Goal: Information Seeking & Learning: Find specific fact

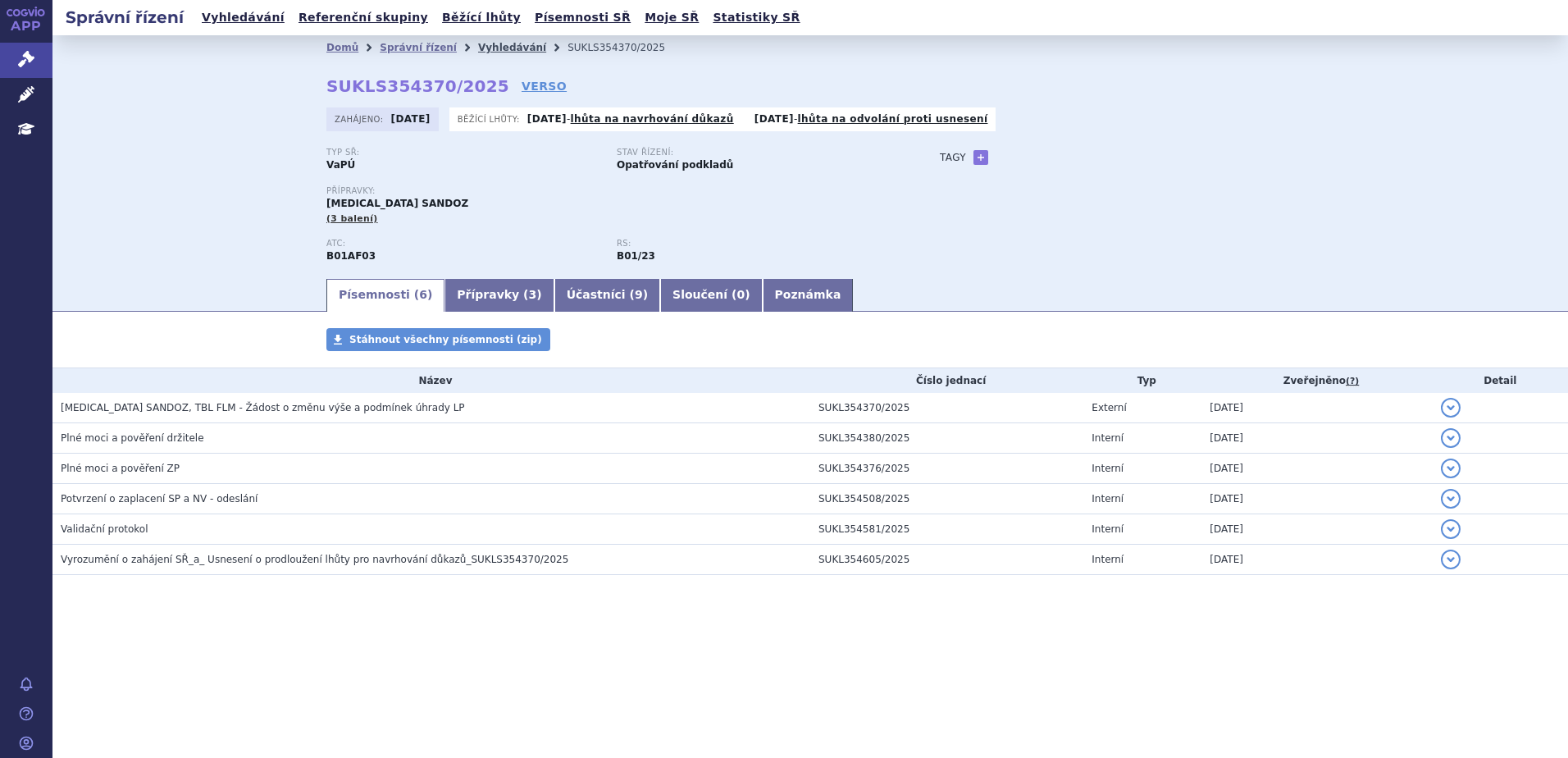
click at [500, 41] on link "Vyhledávání" at bounding box center [512, 47] width 68 height 12
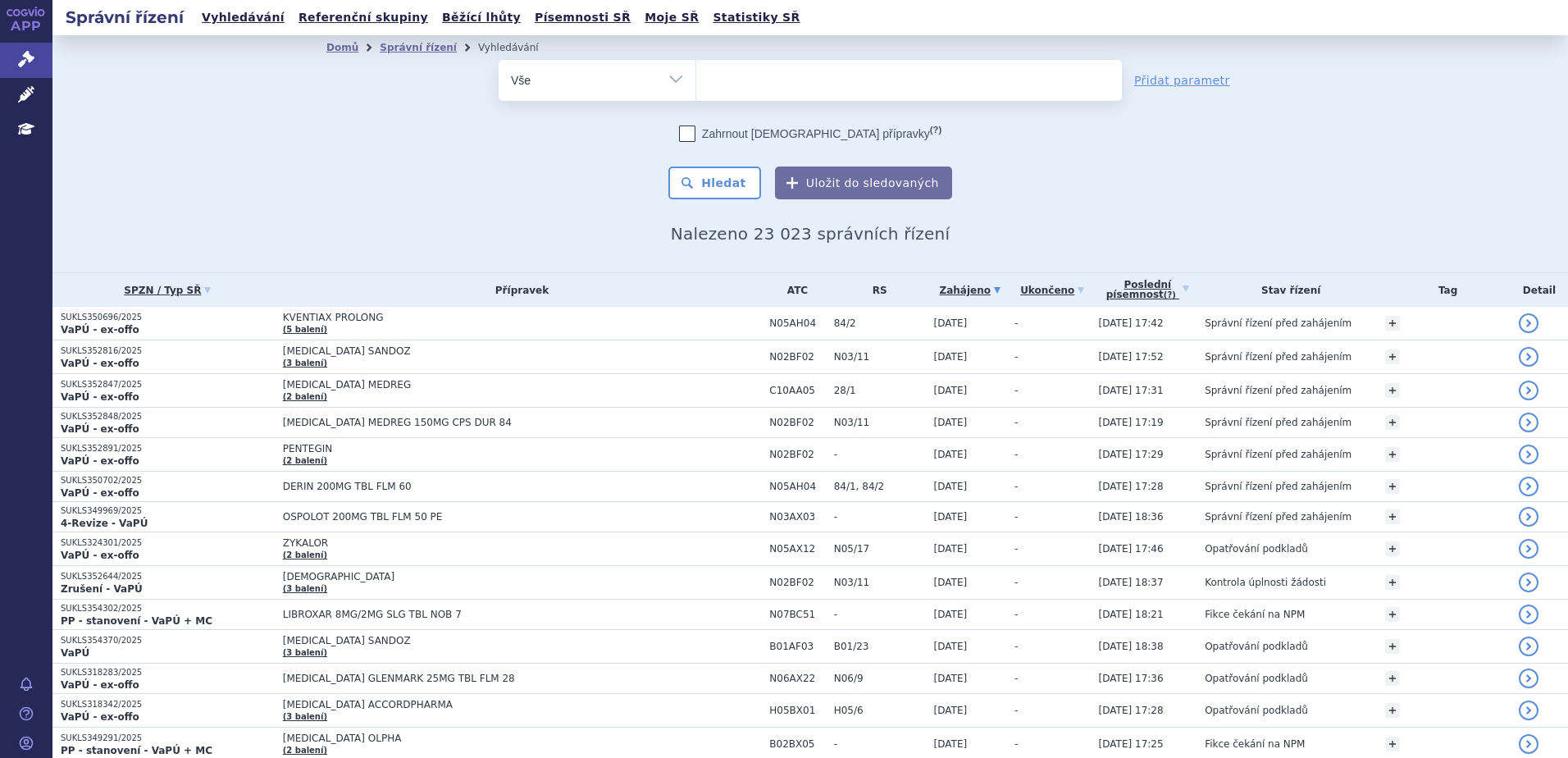
click at [709, 85] on input "search" at bounding box center [713, 78] width 9 height 20
type input "in"
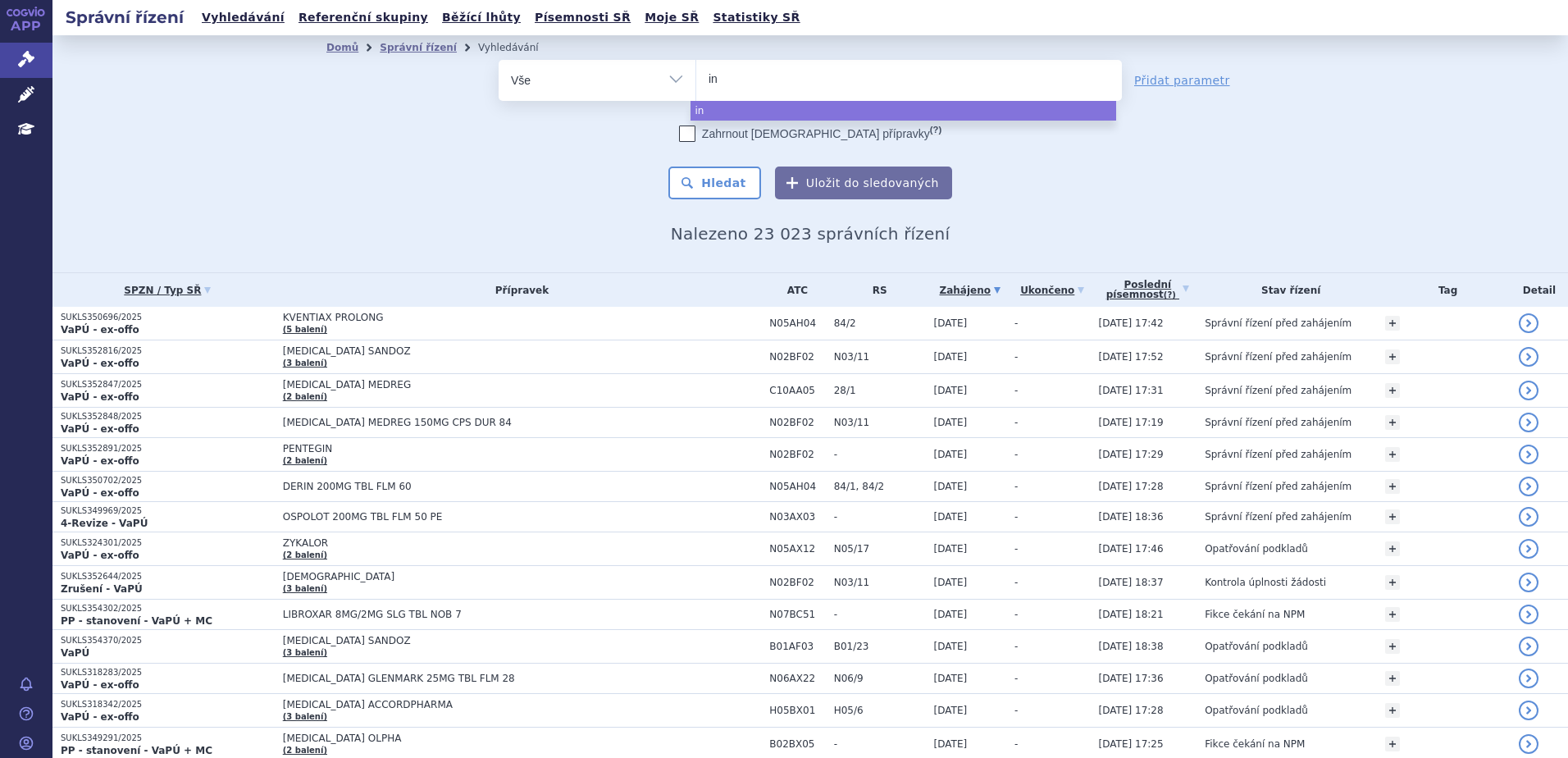
type input "i"
type input "im"
type input "imfi"
type input "imfin"
type input "imfinz"
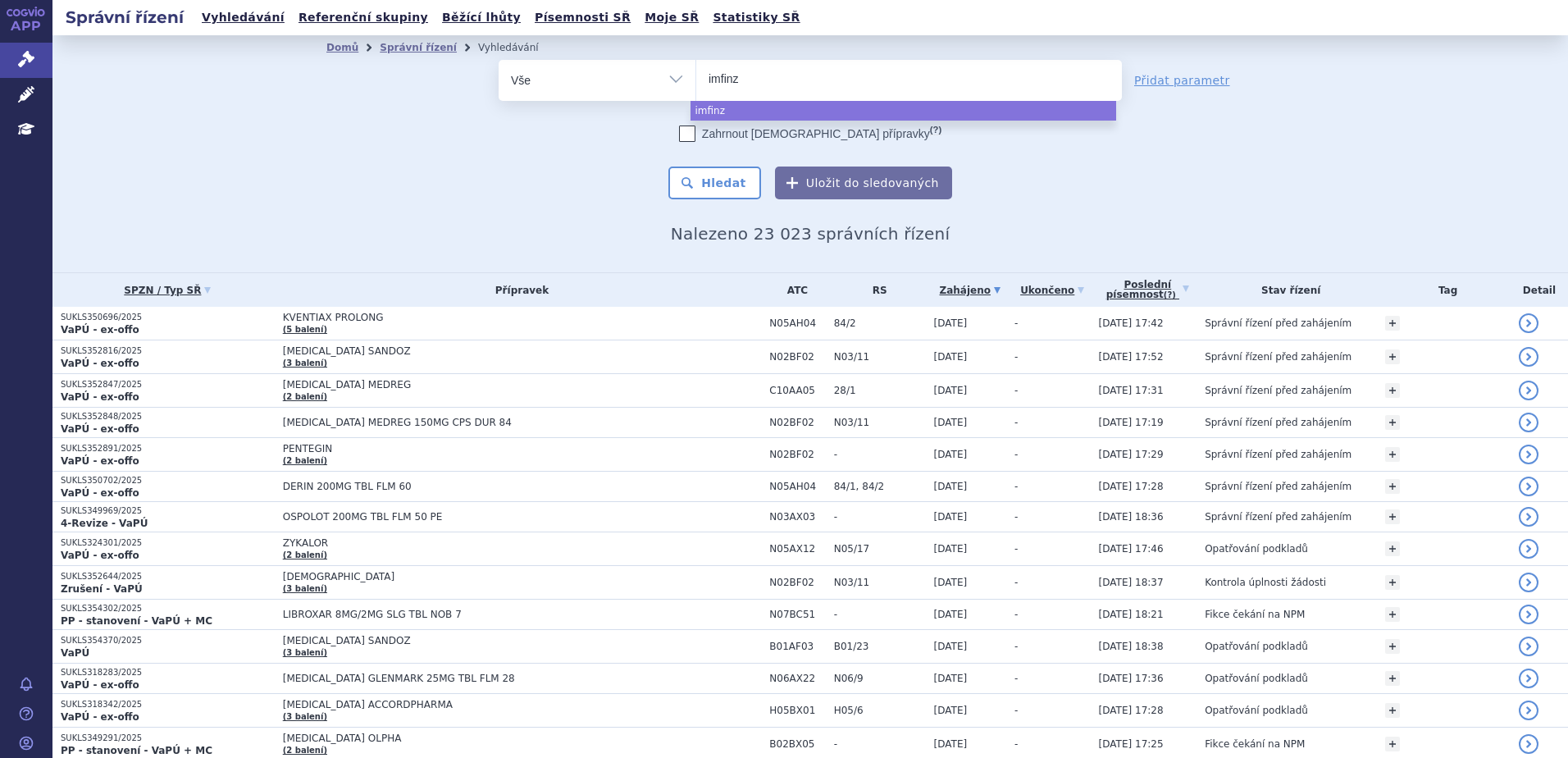
type input "imfinzi"
select select "imfinzi"
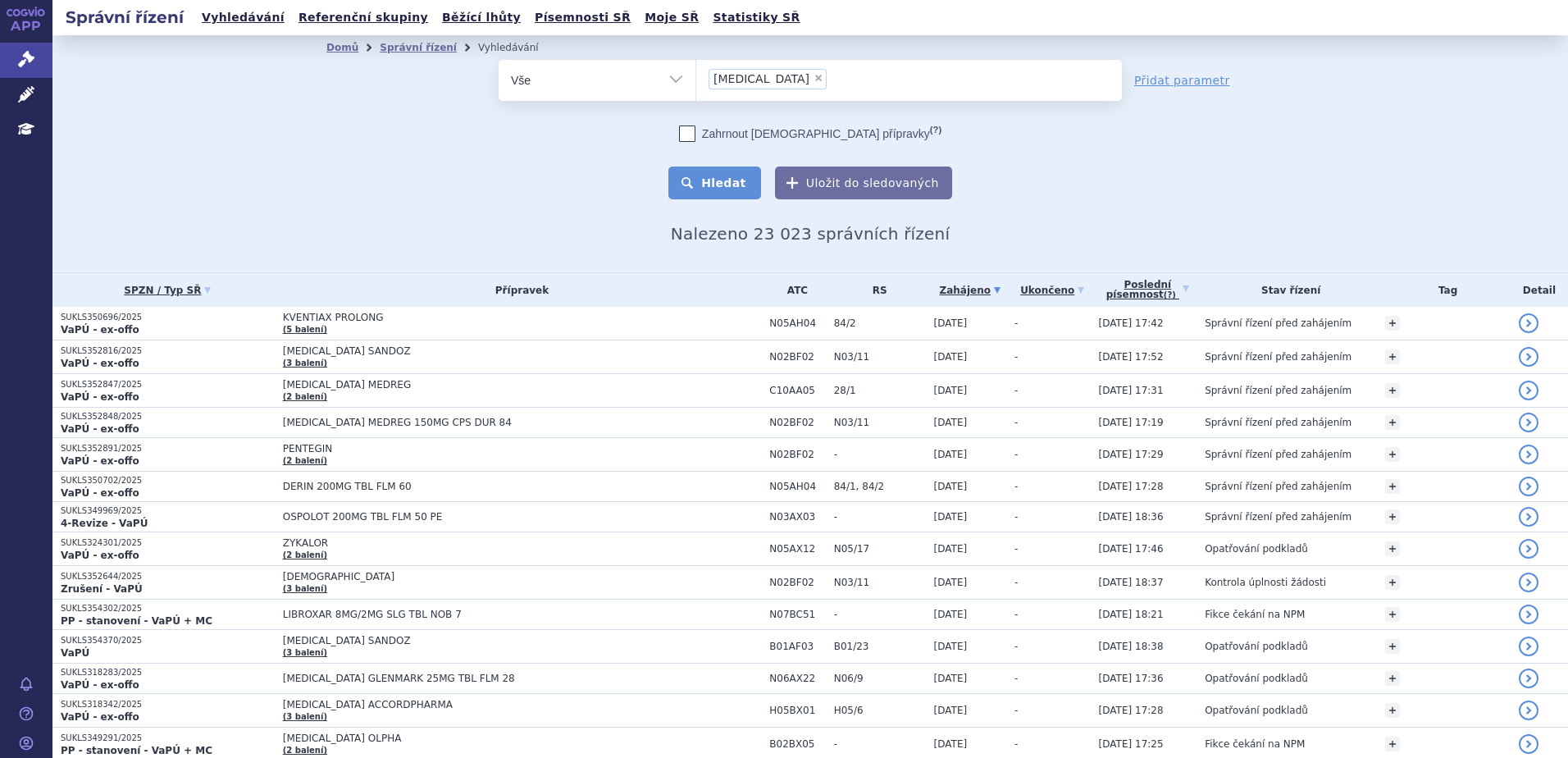
click at [728, 188] on button "Hledat" at bounding box center [715, 183] width 93 height 33
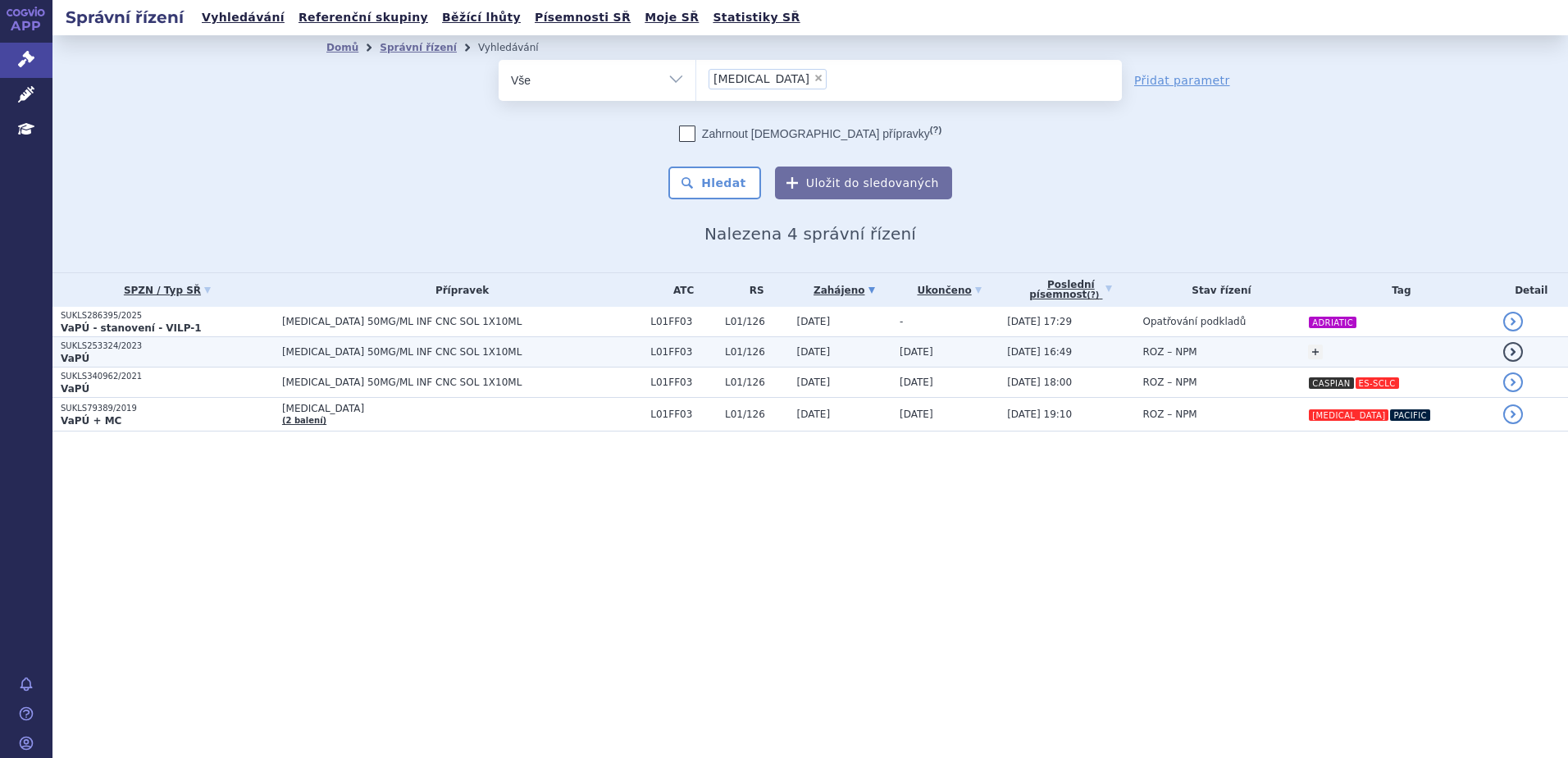
click at [598, 350] on span "[MEDICAL_DATA] 50MG/ML INF CNC SOL 1X10ML" at bounding box center [462, 352] width 360 height 12
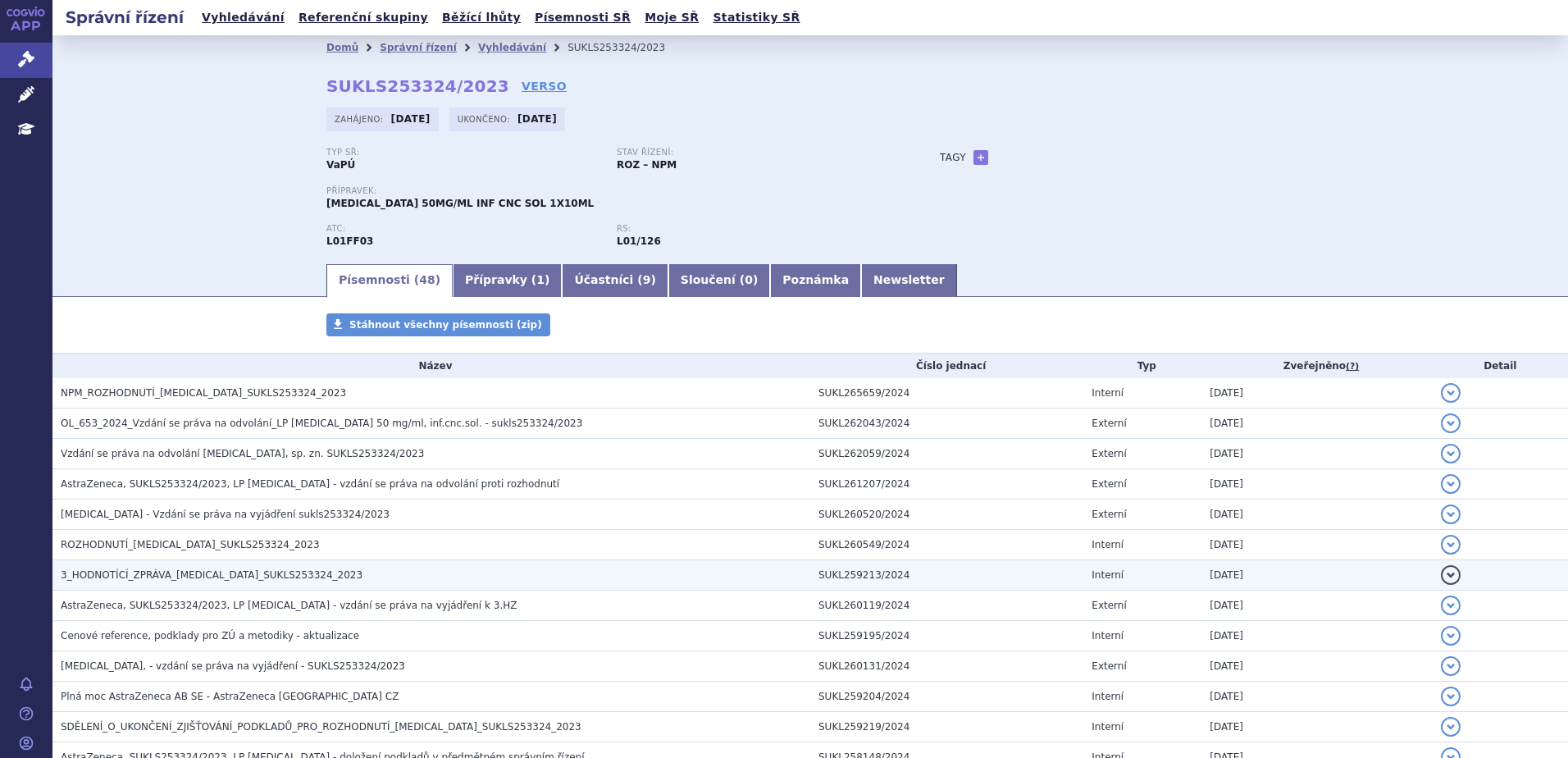
click at [284, 570] on span "3_HODNOTÍCÍ_ZPRÁVA_IMFINZI_SUKLS253324_2023" at bounding box center [211, 575] width 302 height 12
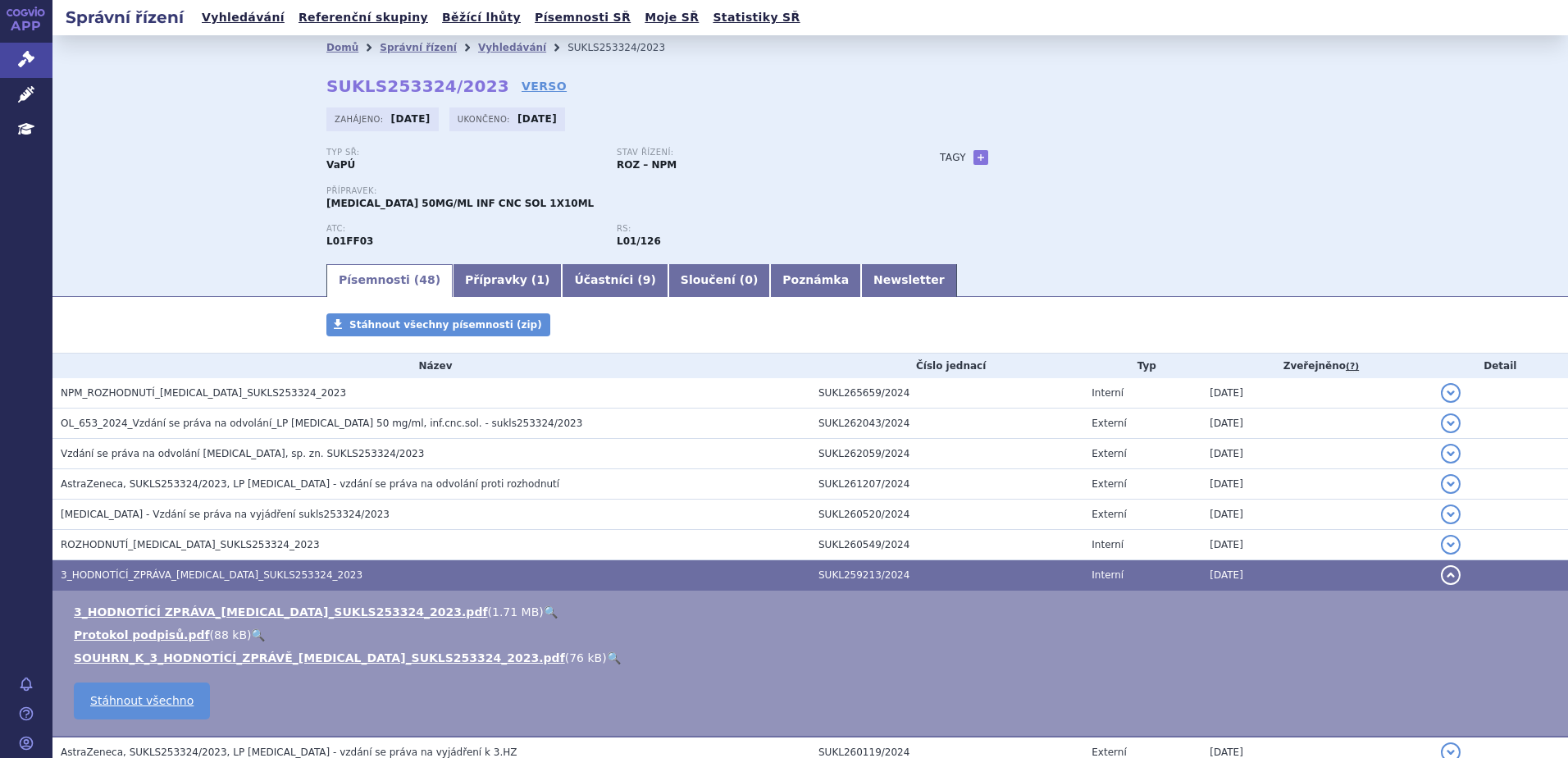
click at [500, 661] on li "SOUHRN_K_3_HODNOTÍCÍ_ZPRÁVĚ_IMFINZI_SUKLS253324_2023.pdf ( 76 kB ) 🔍" at bounding box center [813, 658] width 1478 height 16
click at [607, 656] on link "🔍" at bounding box center [613, 658] width 14 height 14
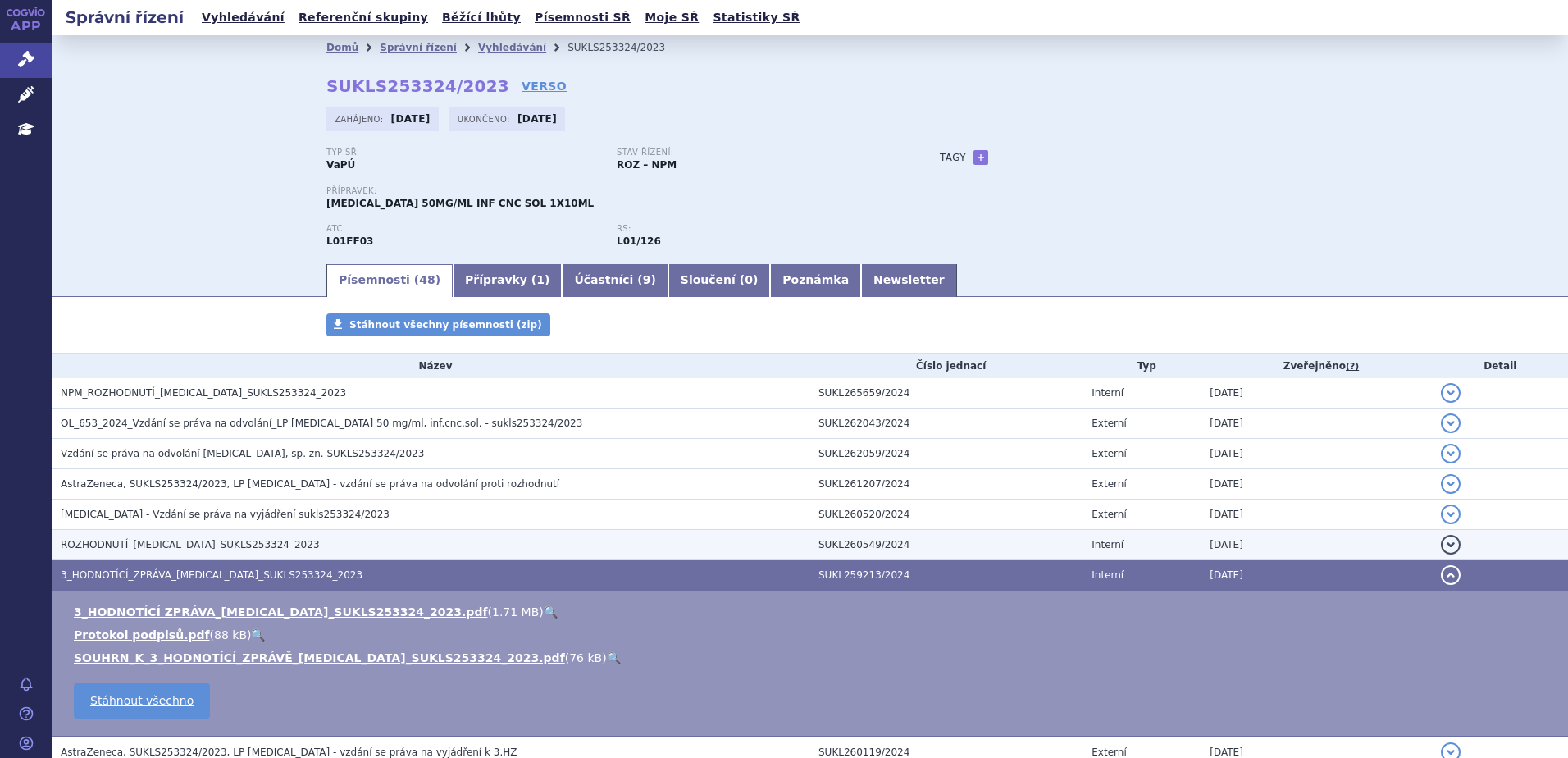
click at [326, 535] on td "ROZHODNUTÍ_IMFINZI_SUKLS253324_2023" at bounding box center [431, 544] width 758 height 30
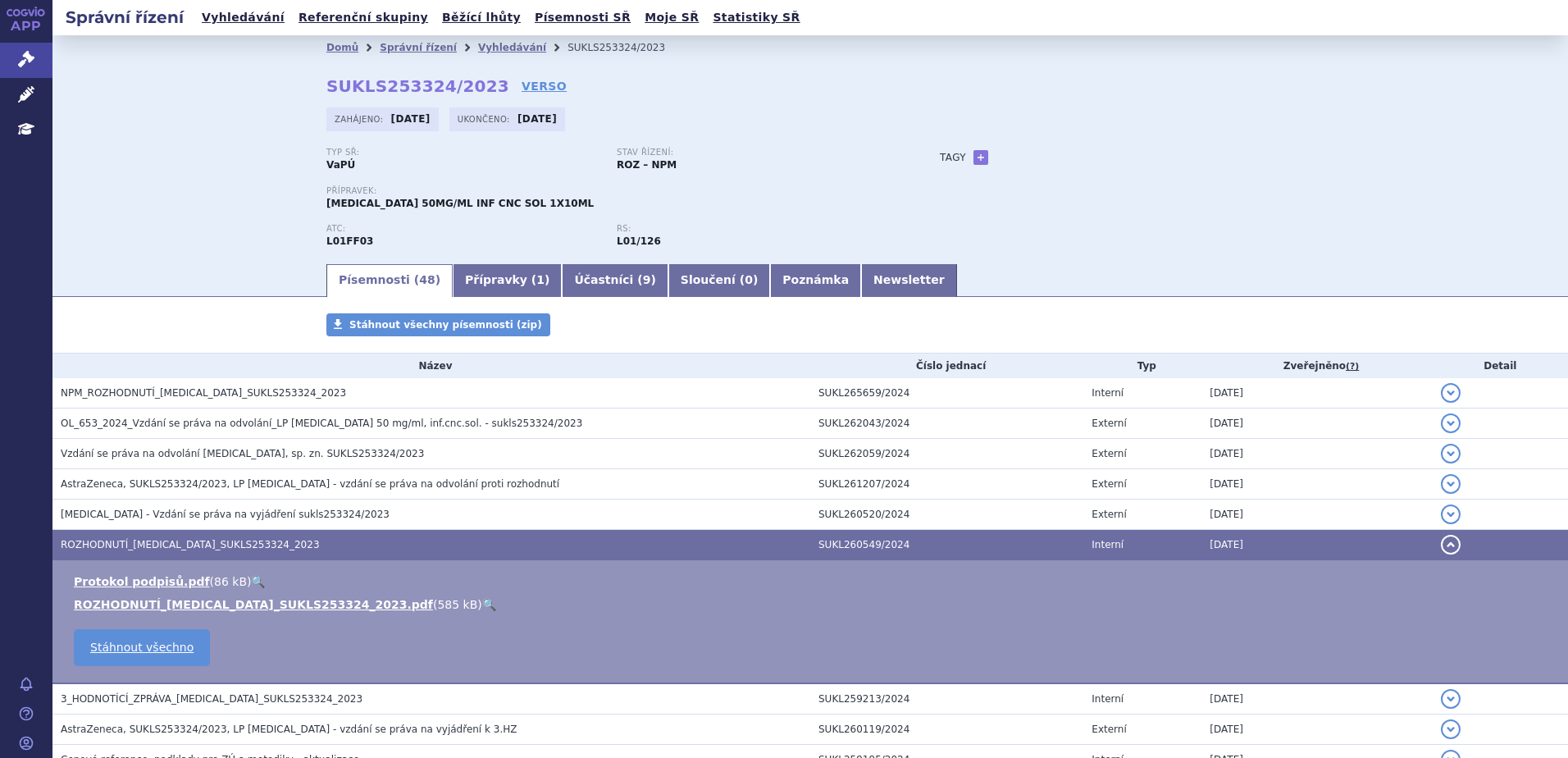
click at [482, 604] on link "🔍" at bounding box center [489, 605] width 14 height 14
click at [478, 45] on link "Vyhledávání" at bounding box center [512, 47] width 68 height 12
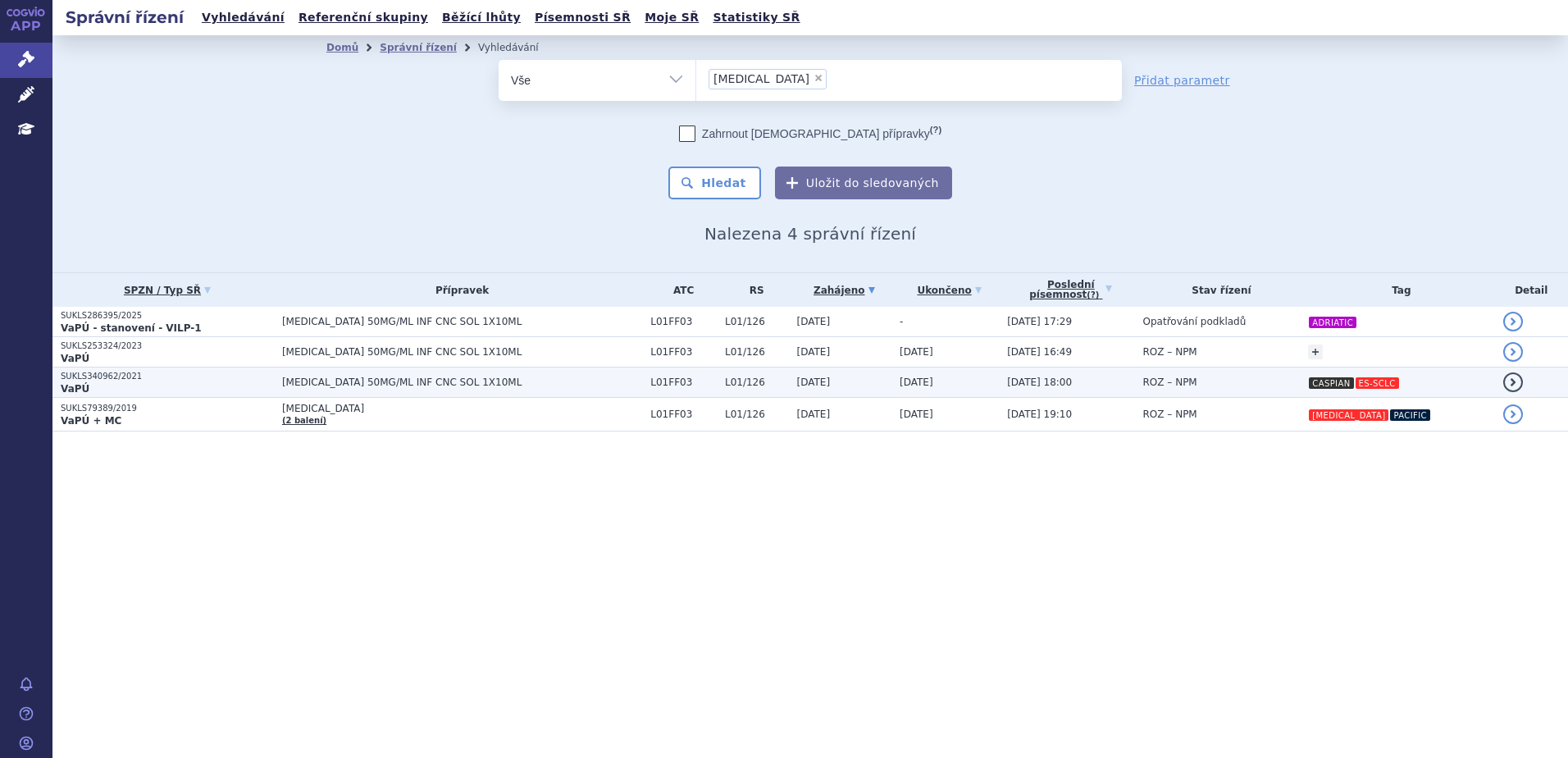
click at [1072, 382] on span "[DATE] 18:00" at bounding box center [1039, 382] width 65 height 12
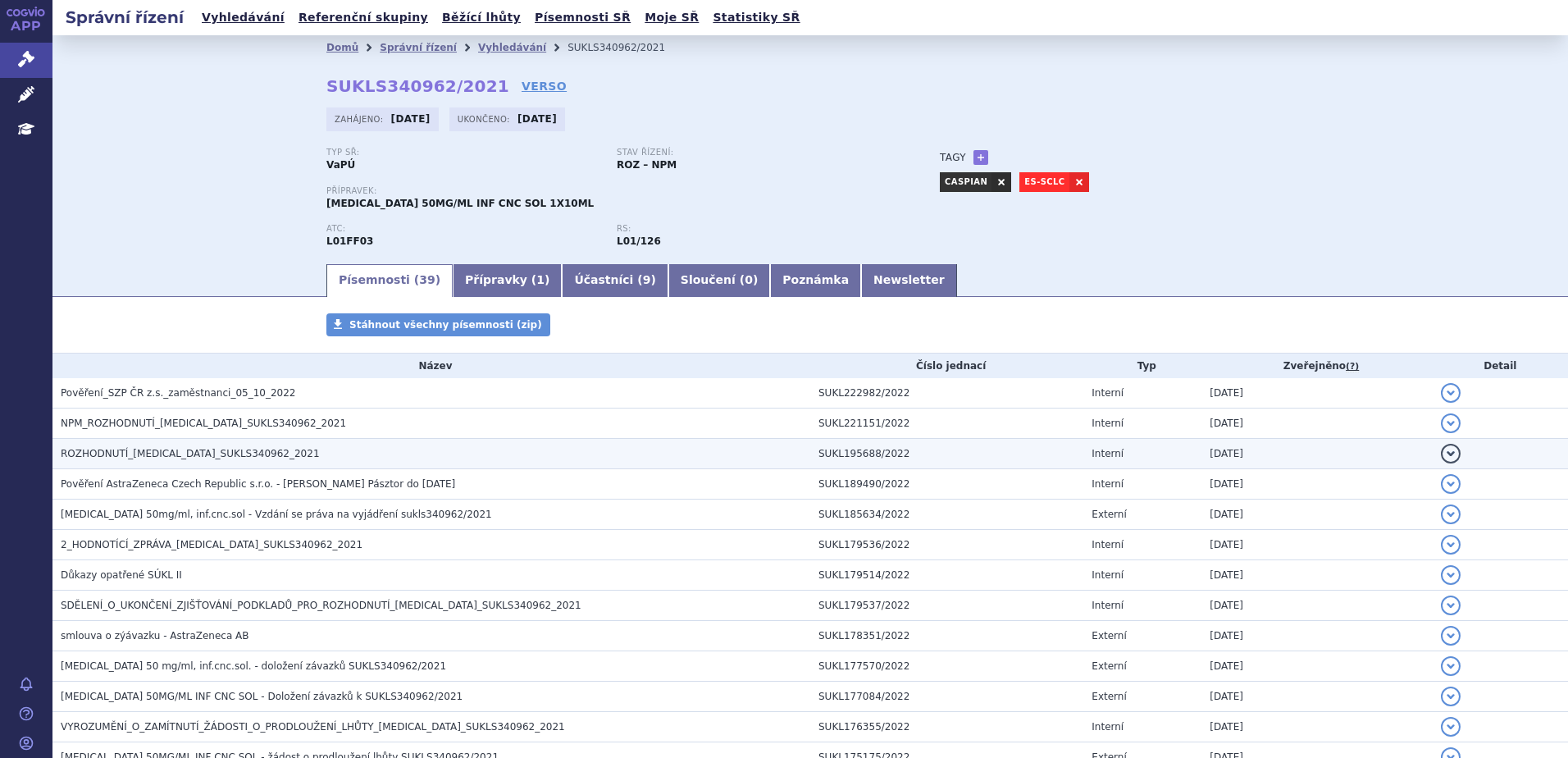
click at [273, 461] on h3 "ROZHODNUTÍ_[MEDICAL_DATA]_SUKLS340962_2021" at bounding box center [435, 453] width 749 height 16
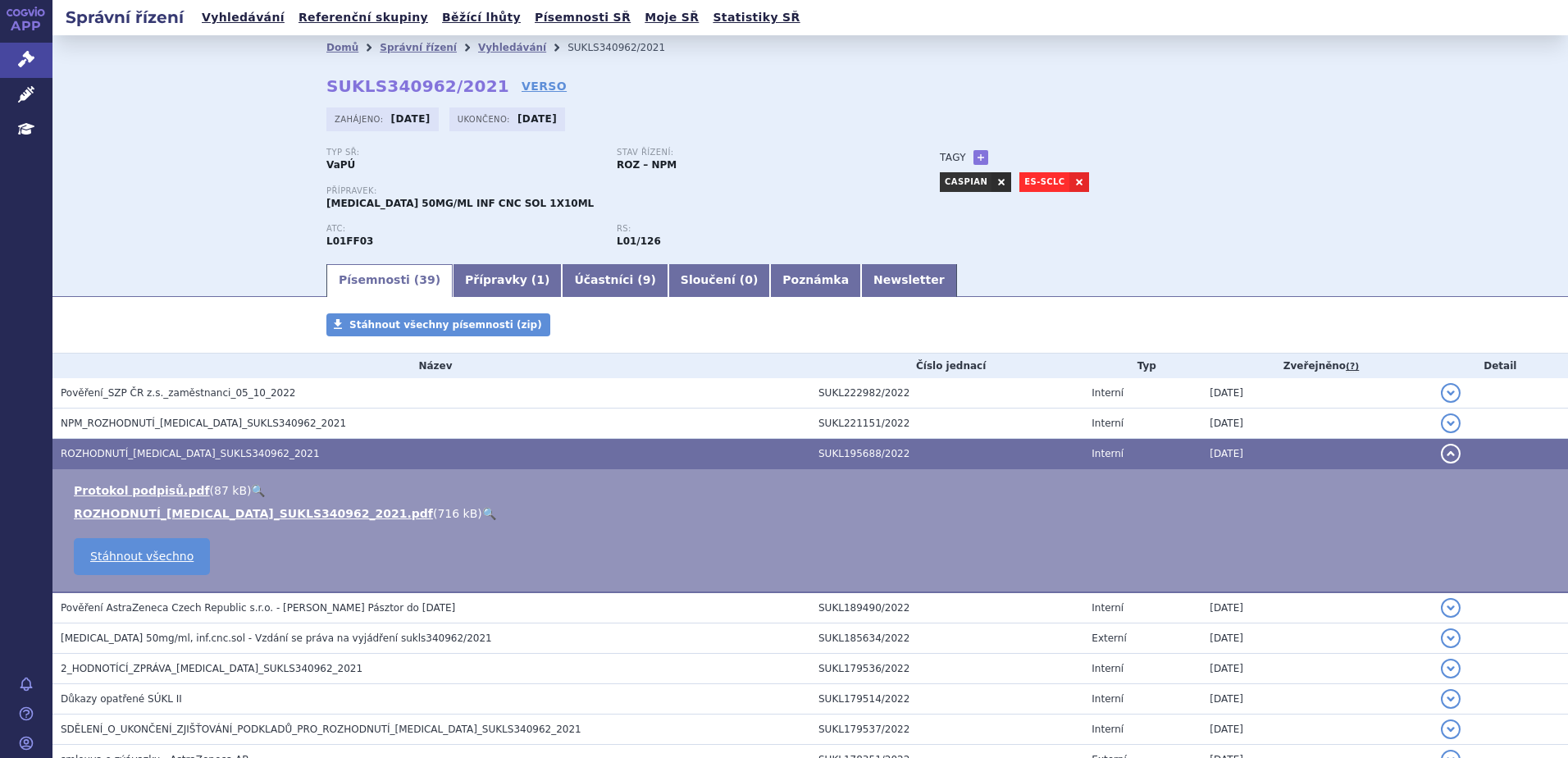
click at [482, 515] on link "🔍" at bounding box center [489, 514] width 14 height 14
